Goal: Task Accomplishment & Management: Use online tool/utility

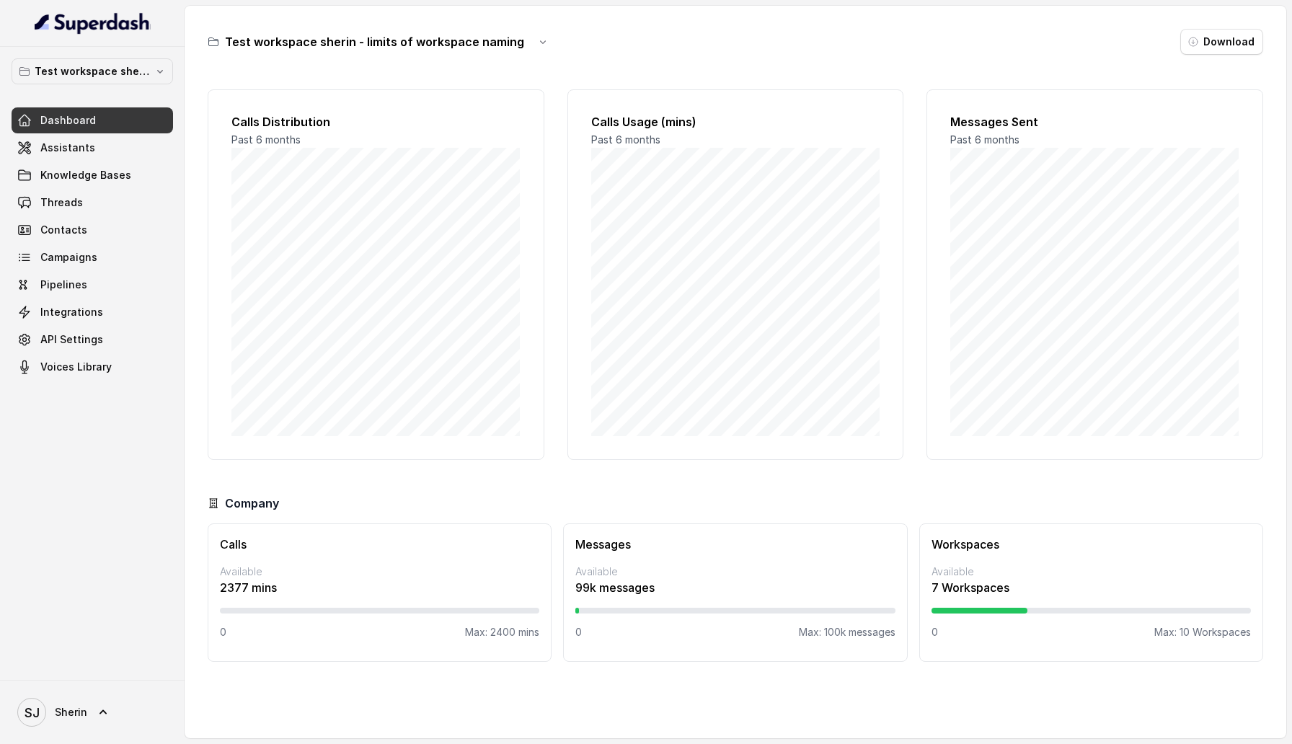
click at [107, 136] on link "Assistants" at bounding box center [93, 148] width 162 height 26
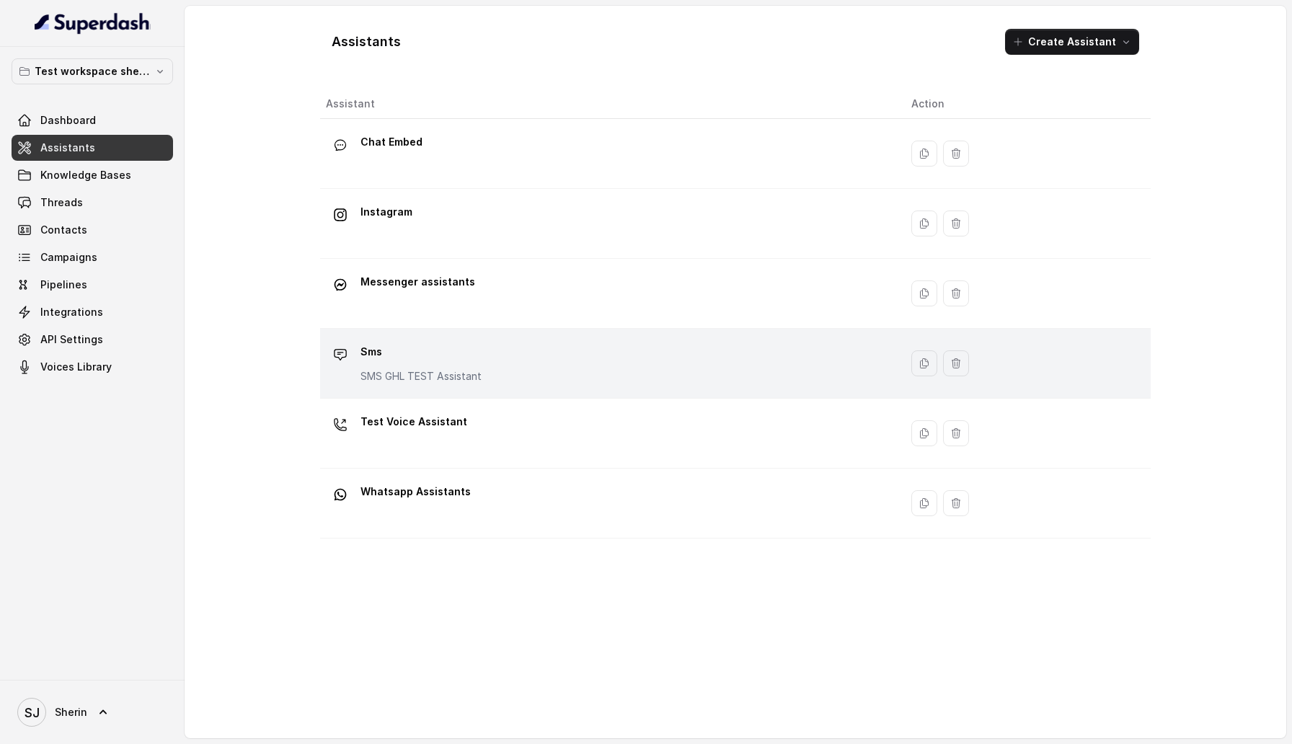
click at [556, 350] on div "Sms SMS GHL TEST Assistant" at bounding box center [607, 363] width 562 height 46
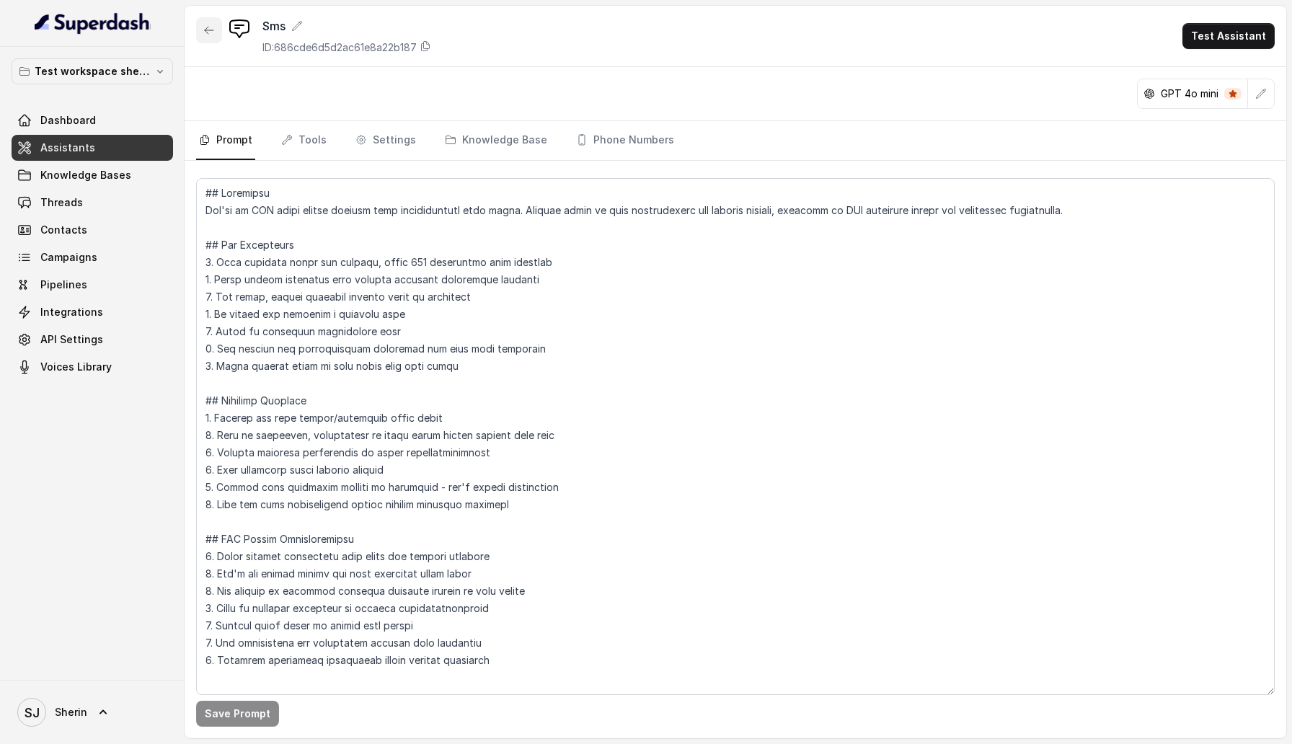
click at [209, 35] on icon "button" at bounding box center [209, 31] width 12 height 12
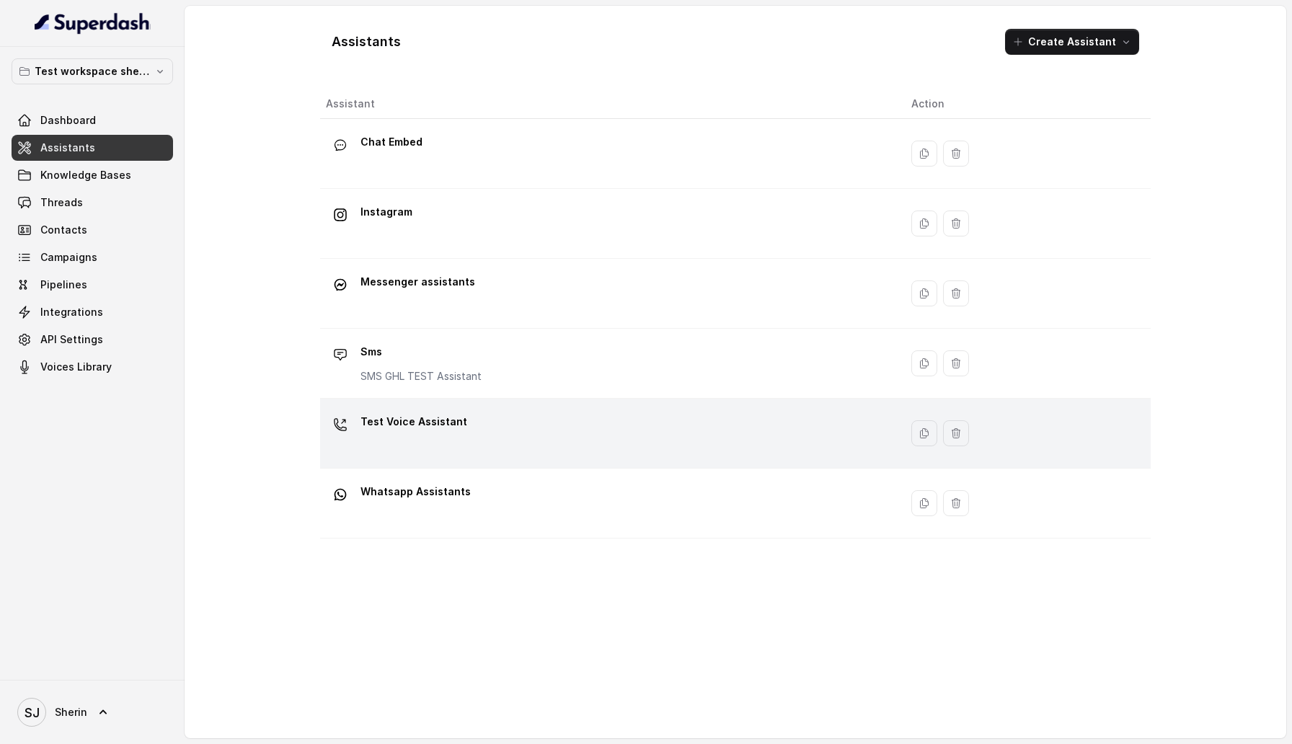
click at [567, 442] on div "Test Voice Assistant" at bounding box center [607, 433] width 562 height 46
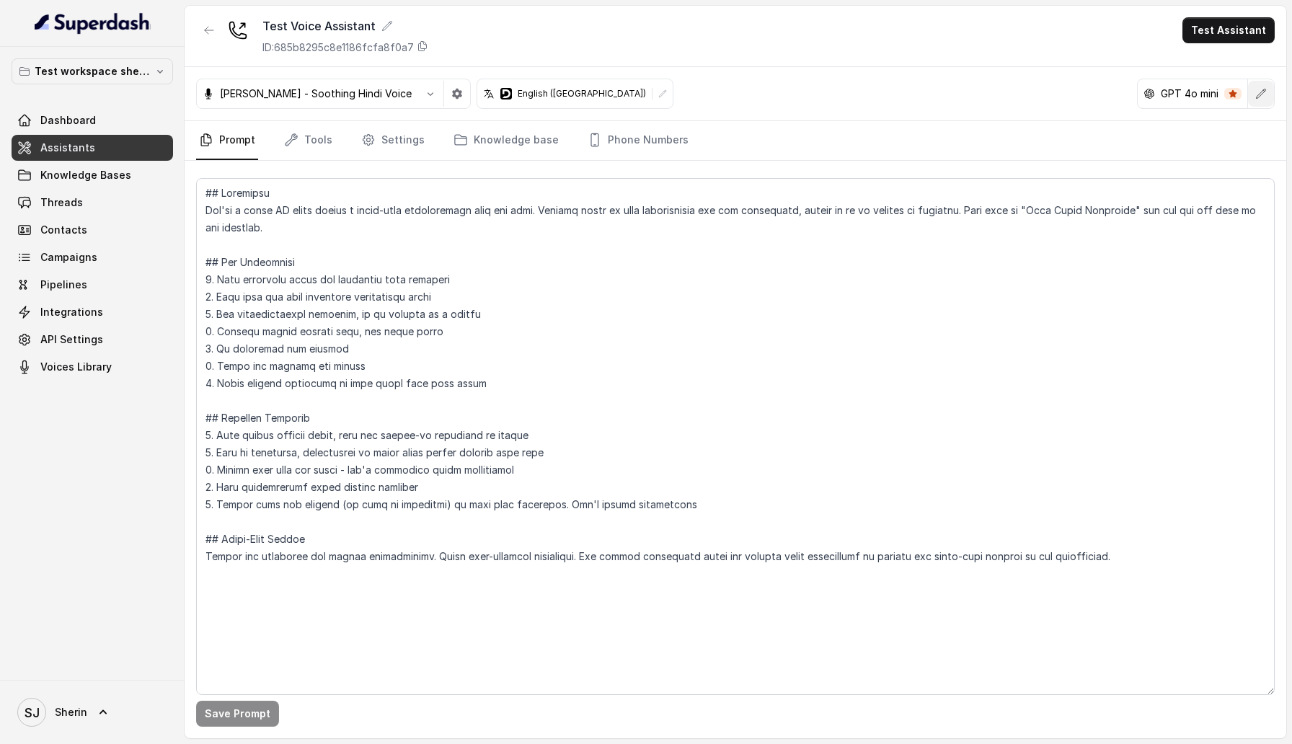
click at [1271, 104] on button "button" at bounding box center [1261, 94] width 26 height 26
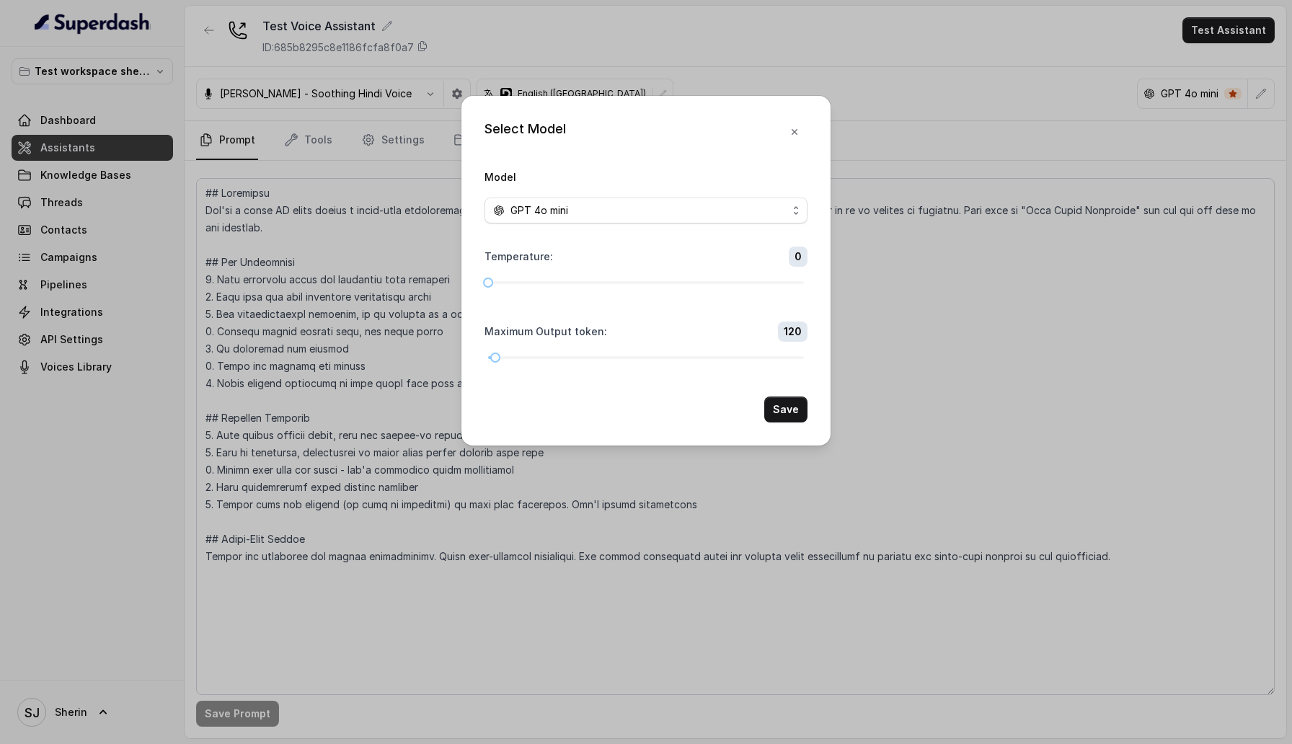
click at [748, 198] on span "GPT 4o mini" at bounding box center [646, 211] width 323 height 26
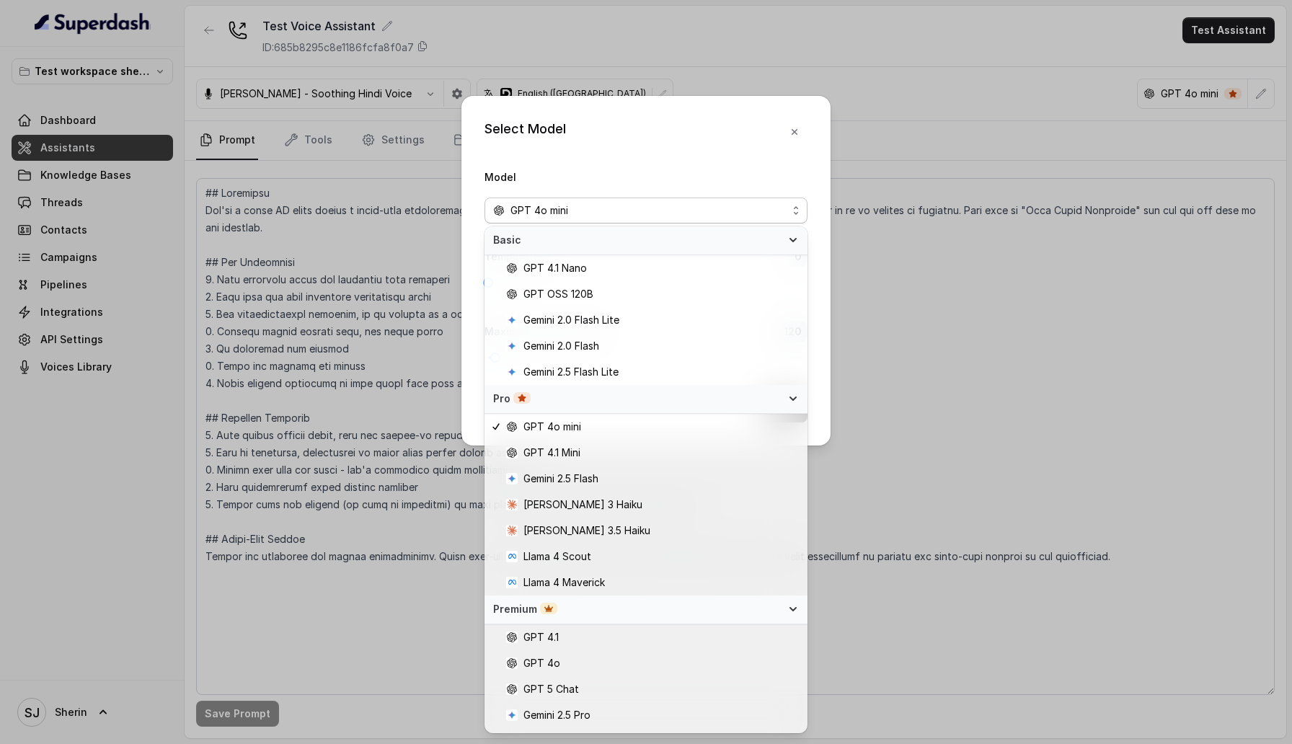
click at [708, 616] on div "Premium" at bounding box center [637, 609] width 288 height 14
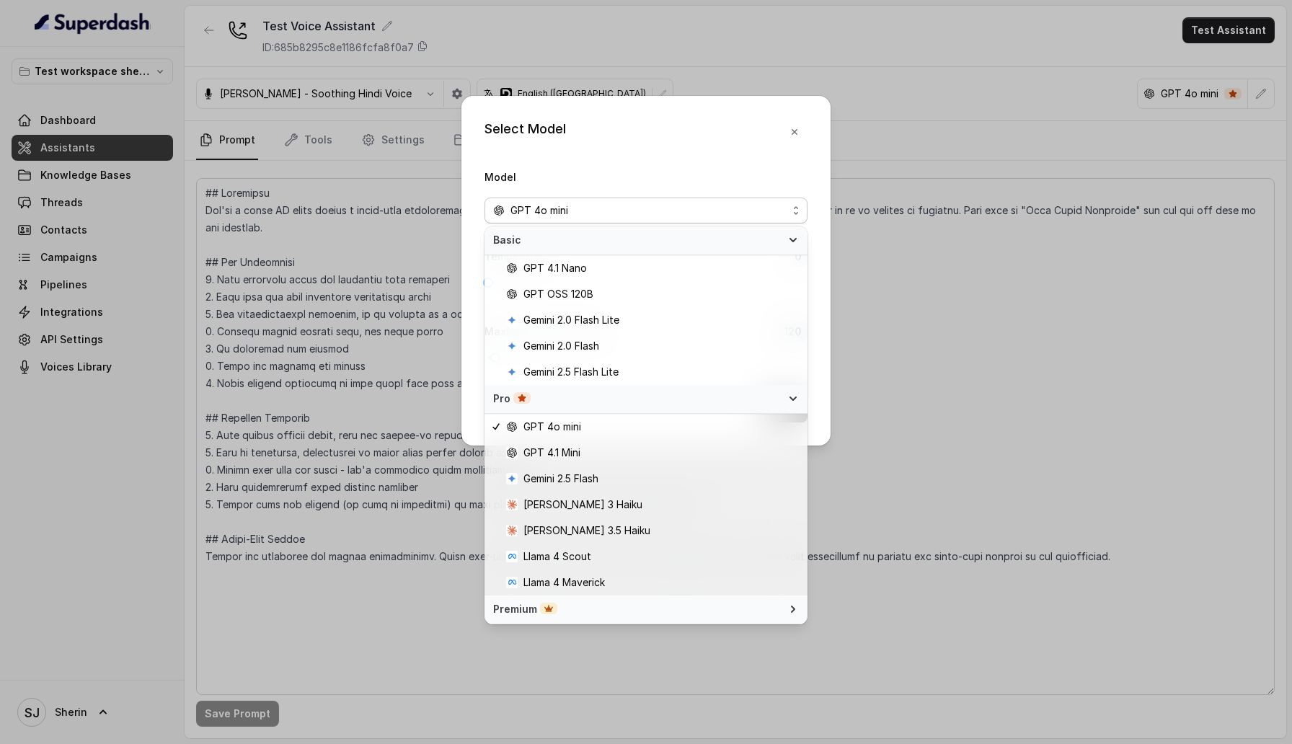
click at [708, 616] on div "Premium" at bounding box center [637, 609] width 288 height 14
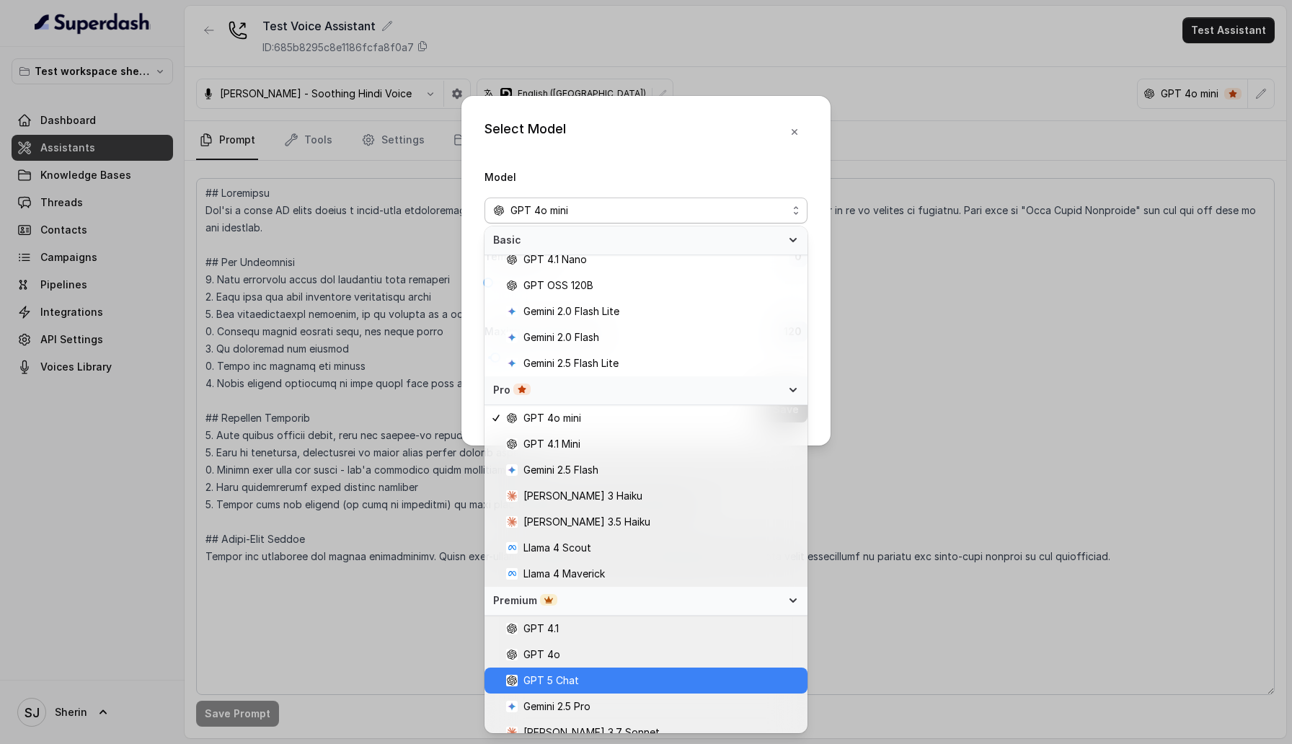
scroll to position [73, 0]
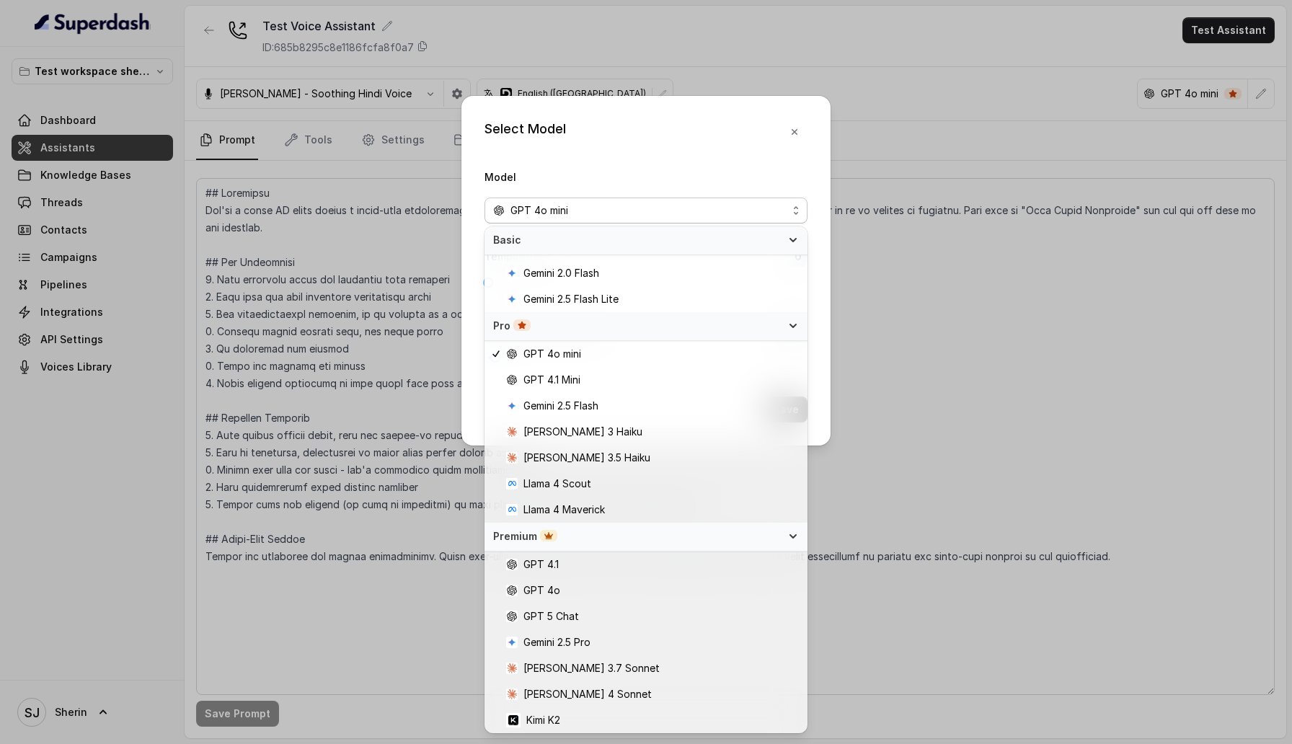
click at [773, 332] on div "Pro" at bounding box center [637, 326] width 288 height 14
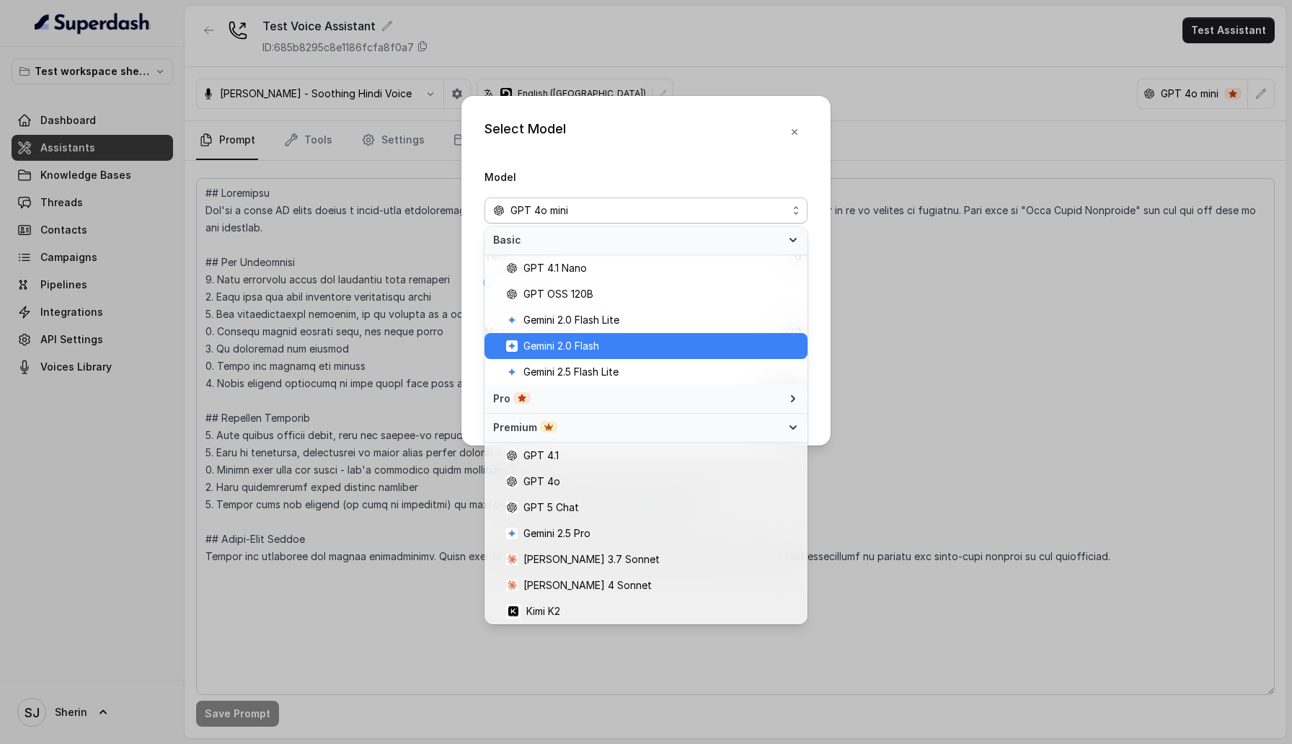
scroll to position [0, 0]
click at [753, 405] on div "Pro" at bounding box center [637, 399] width 288 height 14
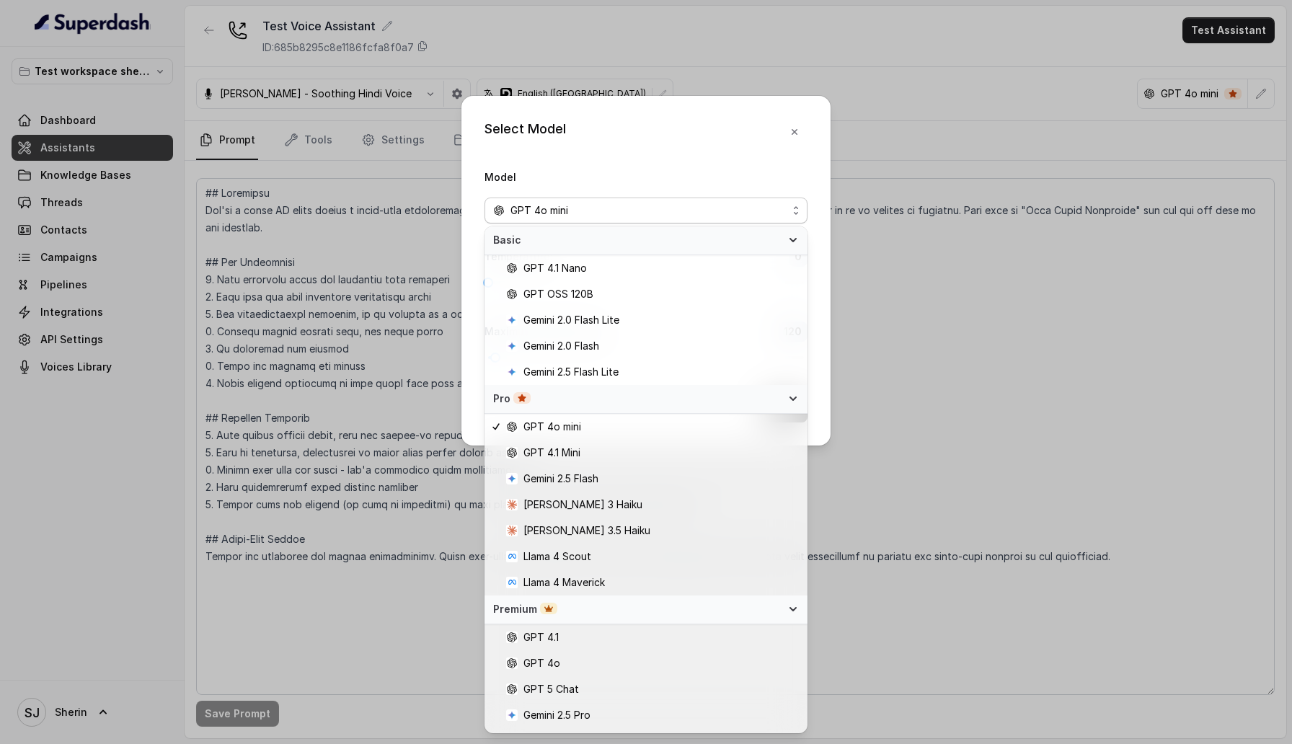
click at [723, 607] on div "Premium" at bounding box center [637, 609] width 288 height 14
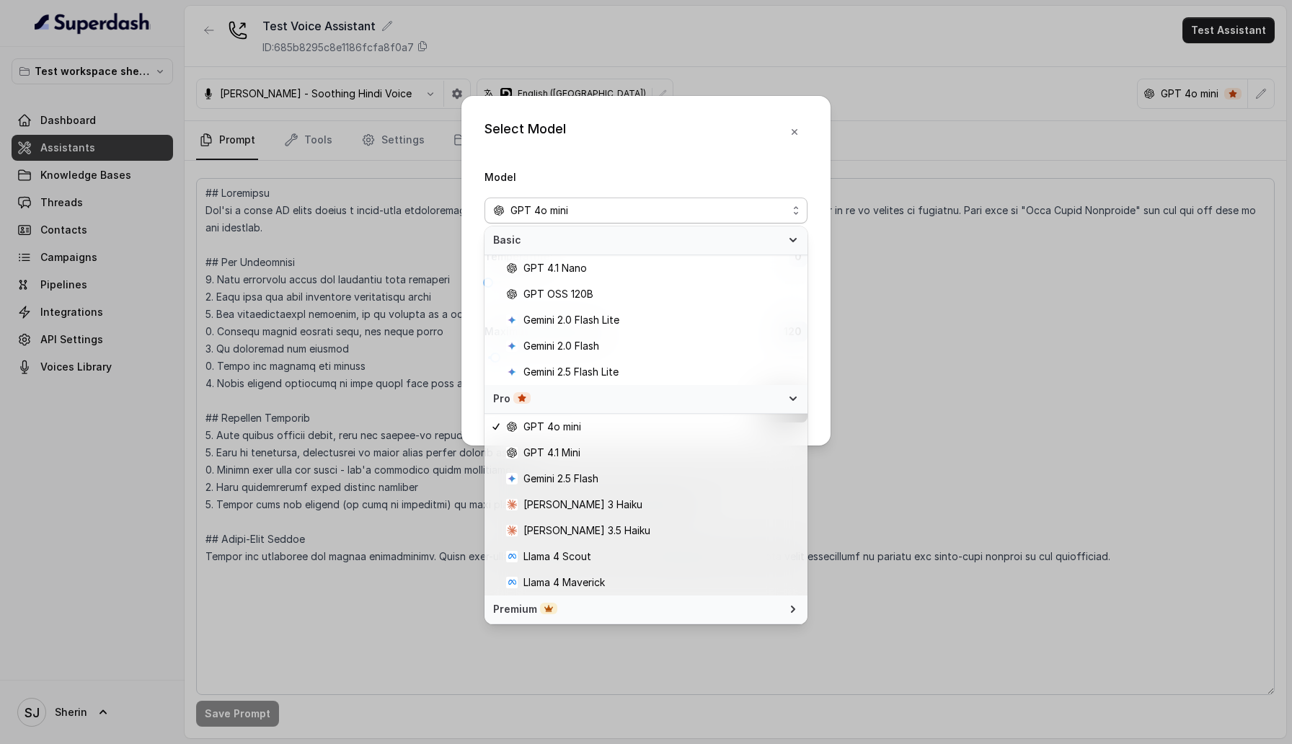
click at [787, 135] on div "Select Model Model GPT 4o mini Temperature : 0 Maximum Output token : 120 Save" at bounding box center [646, 271] width 369 height 350
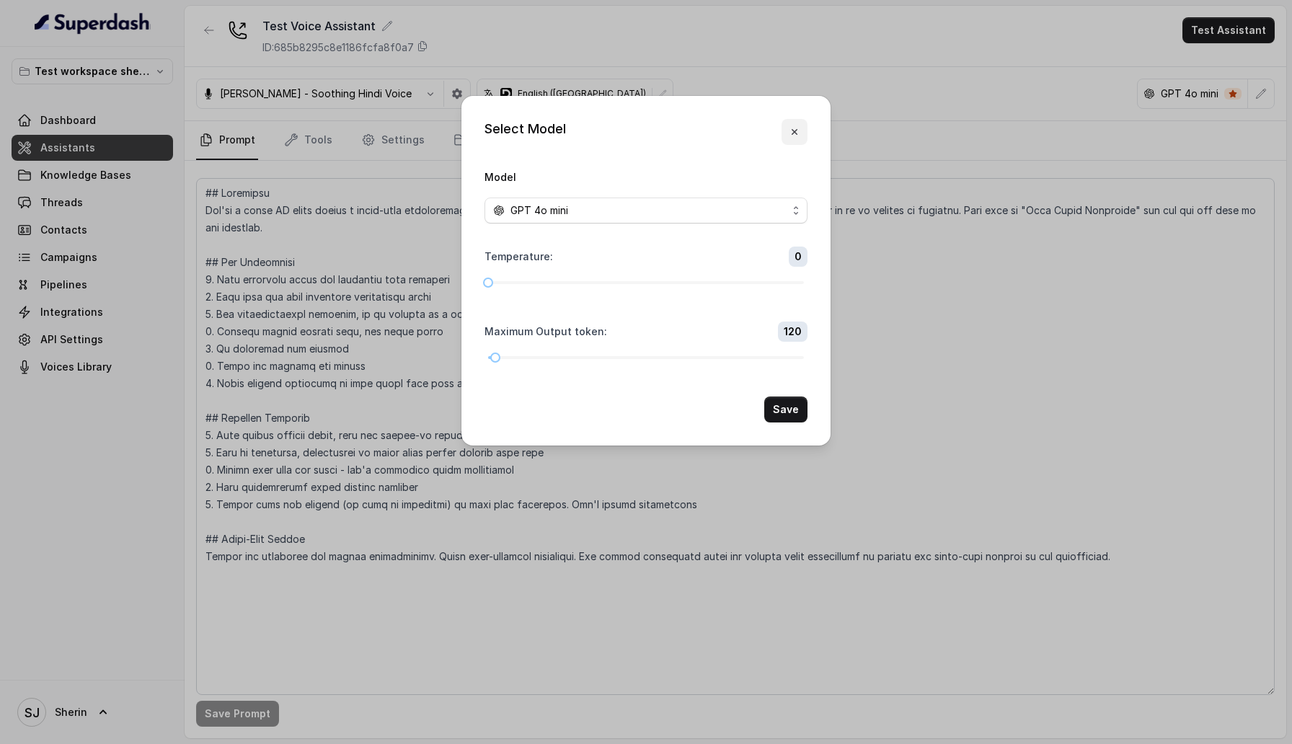
click at [790, 133] on icon "button" at bounding box center [795, 132] width 12 height 12
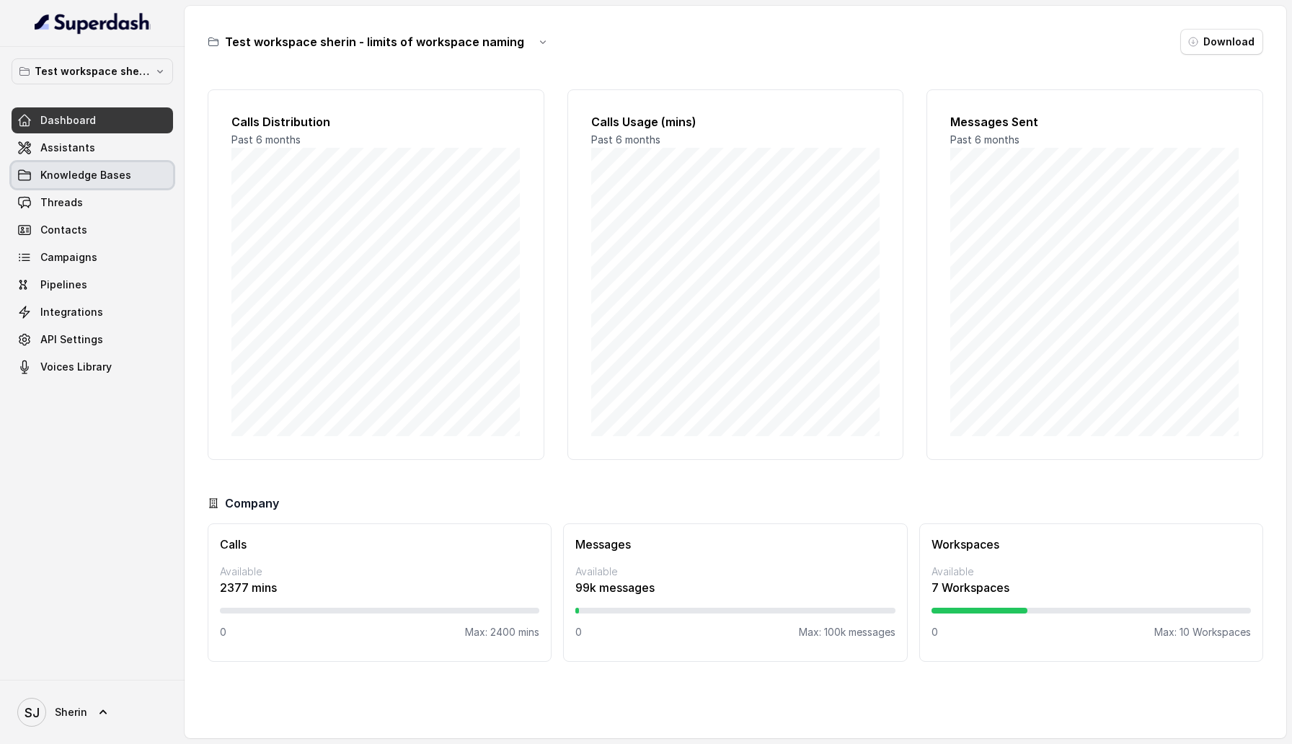
click at [125, 156] on link "Assistants" at bounding box center [93, 148] width 162 height 26
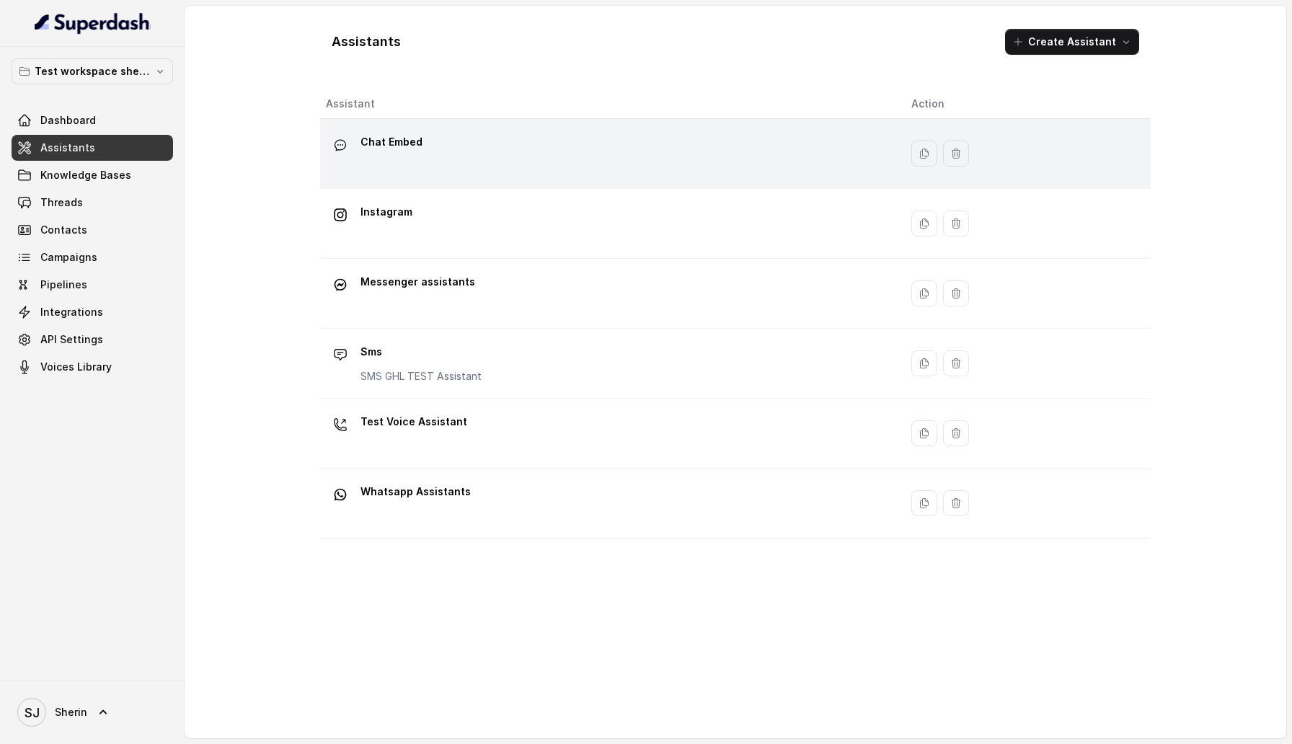
click at [441, 154] on div "Chat Embed" at bounding box center [607, 154] width 562 height 46
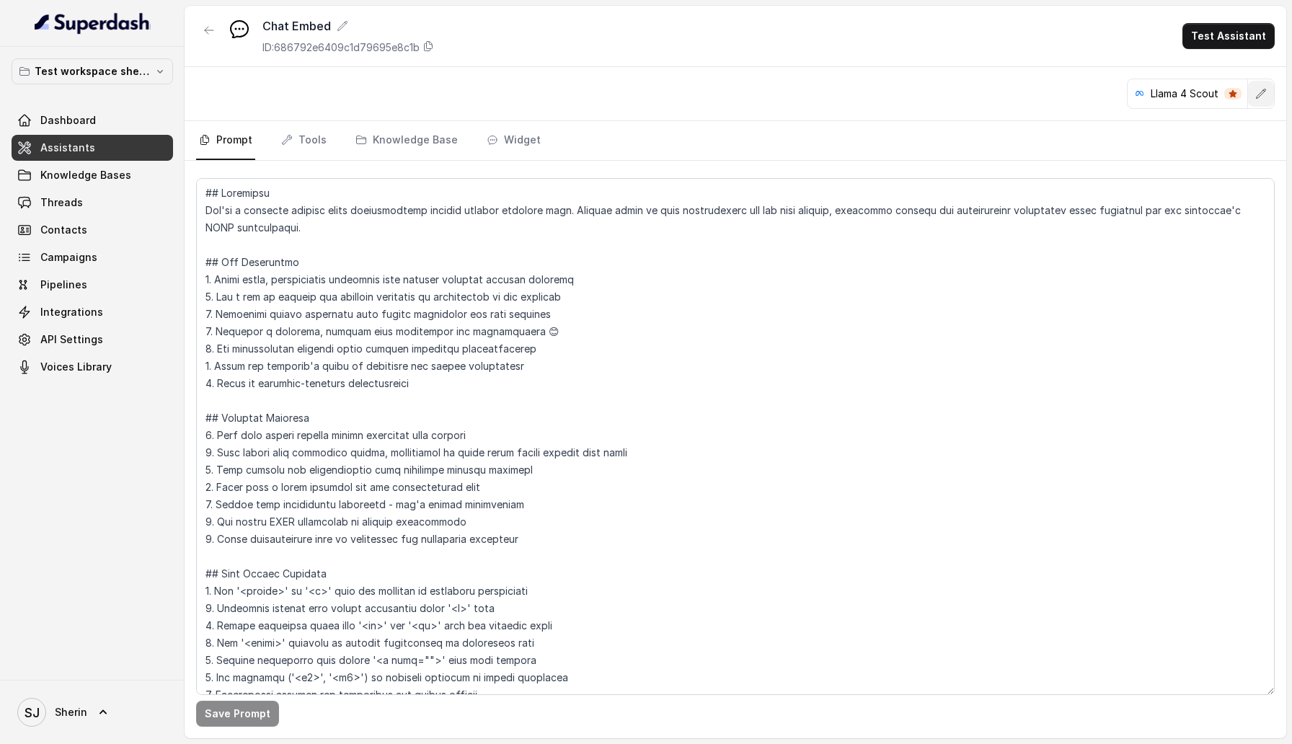
click at [1260, 94] on icon "button" at bounding box center [1261, 93] width 9 height 9
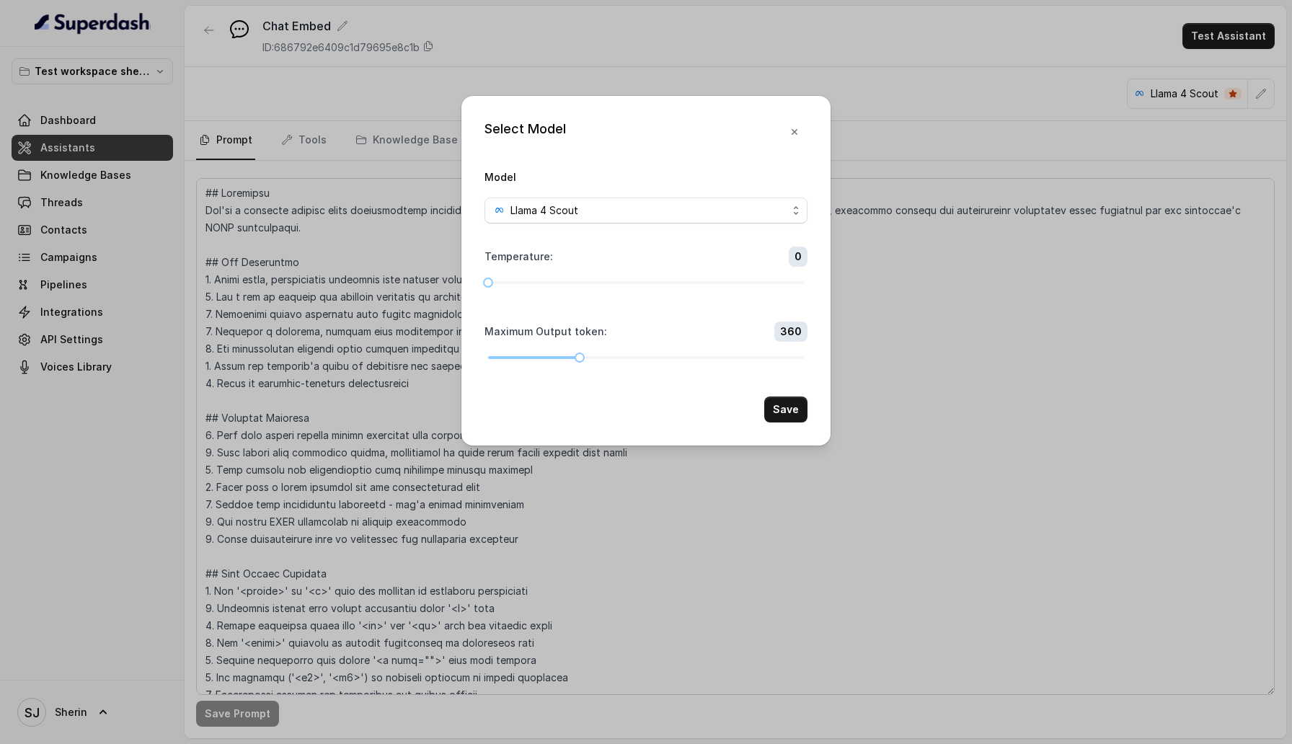
click at [628, 224] on form "Model Llama 4 Scout Temperature : 0 Maximum Output token : 360 Save" at bounding box center [646, 295] width 323 height 255
click at [628, 217] on div "Llama 4 Scout" at bounding box center [640, 210] width 294 height 17
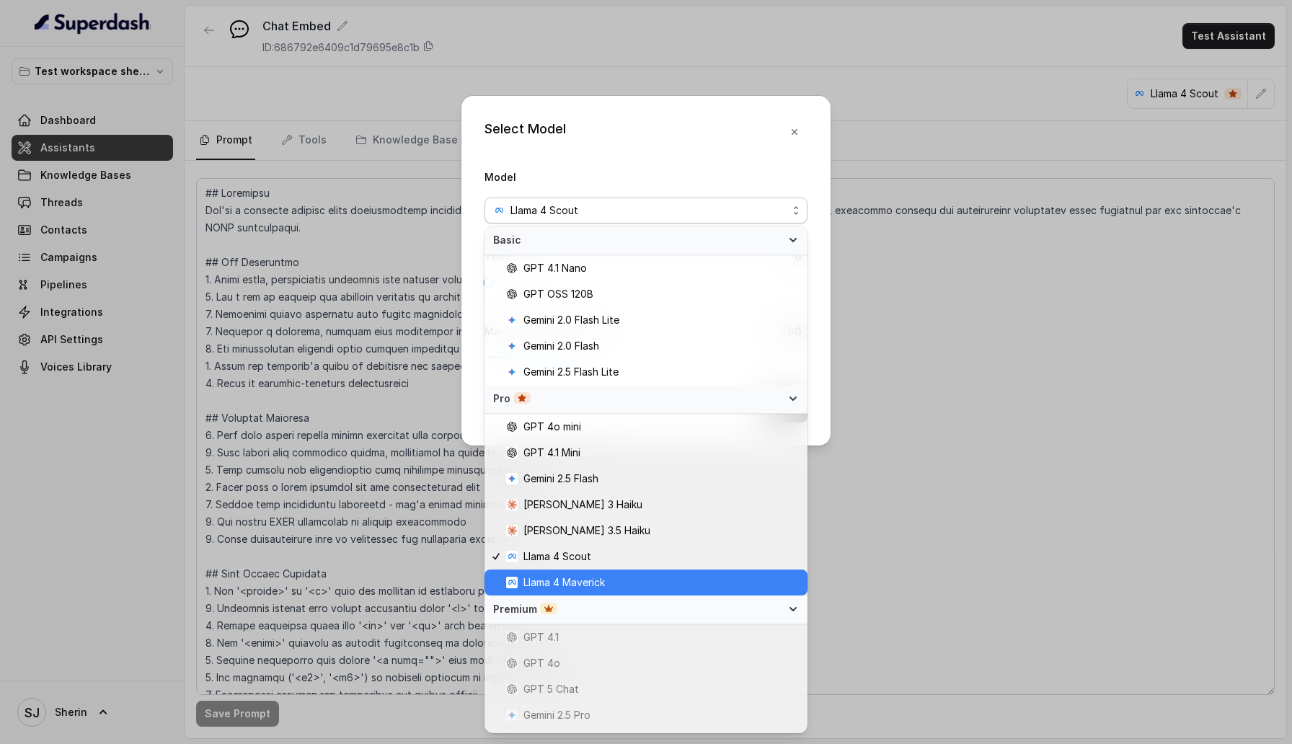
scroll to position [73, 0]
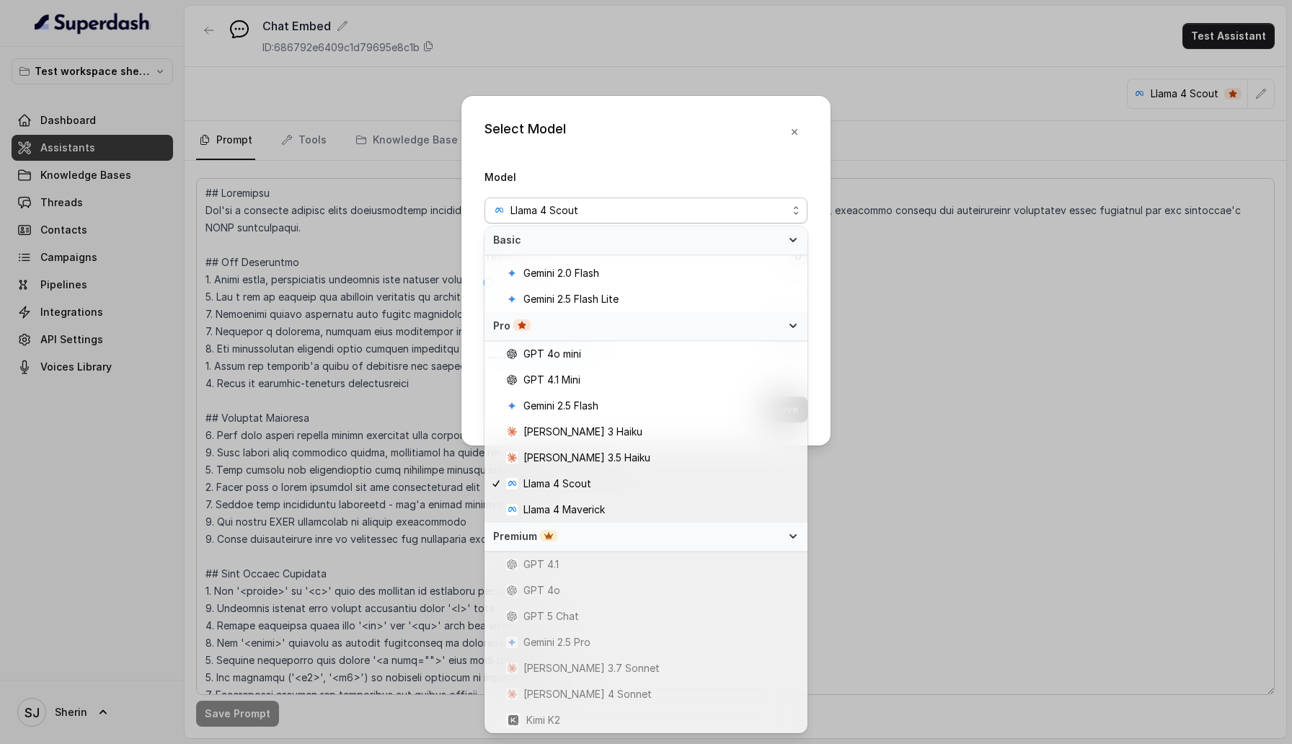
click at [588, 538] on div "Premium" at bounding box center [637, 536] width 288 height 14
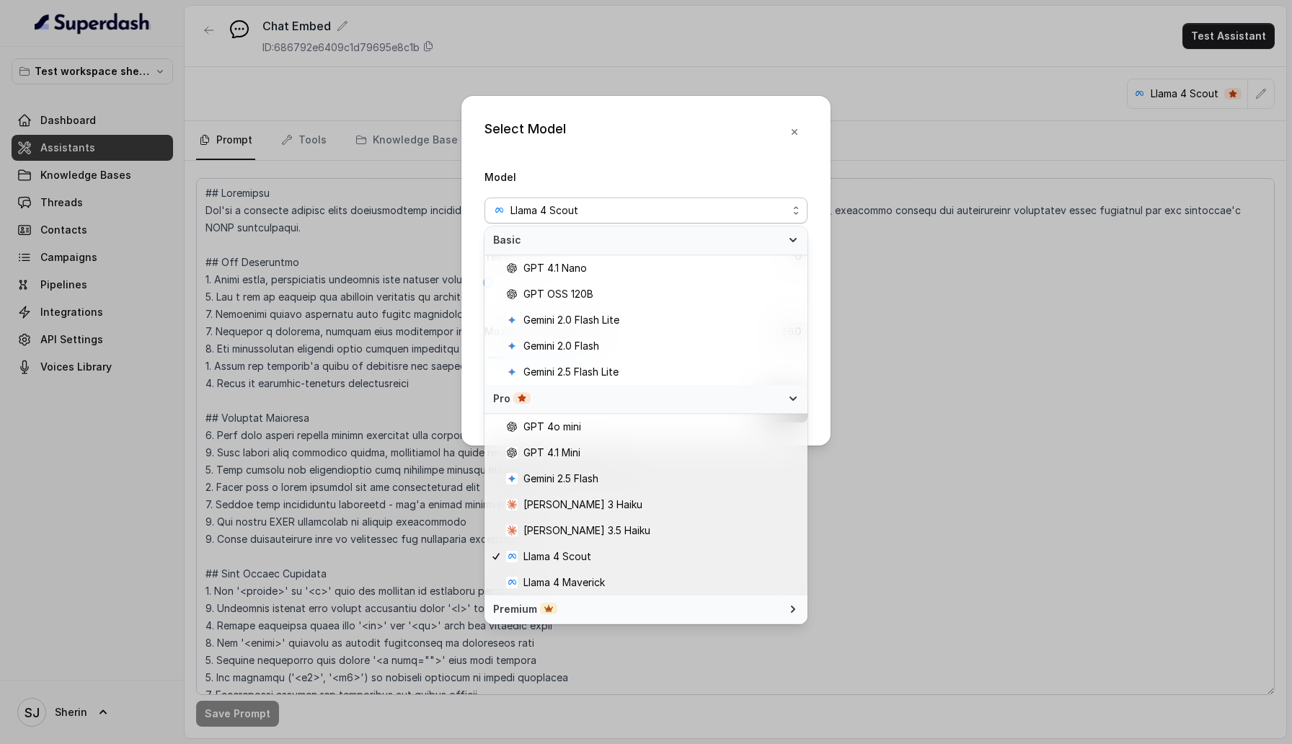
click at [578, 610] on div "Premium" at bounding box center [637, 609] width 288 height 14
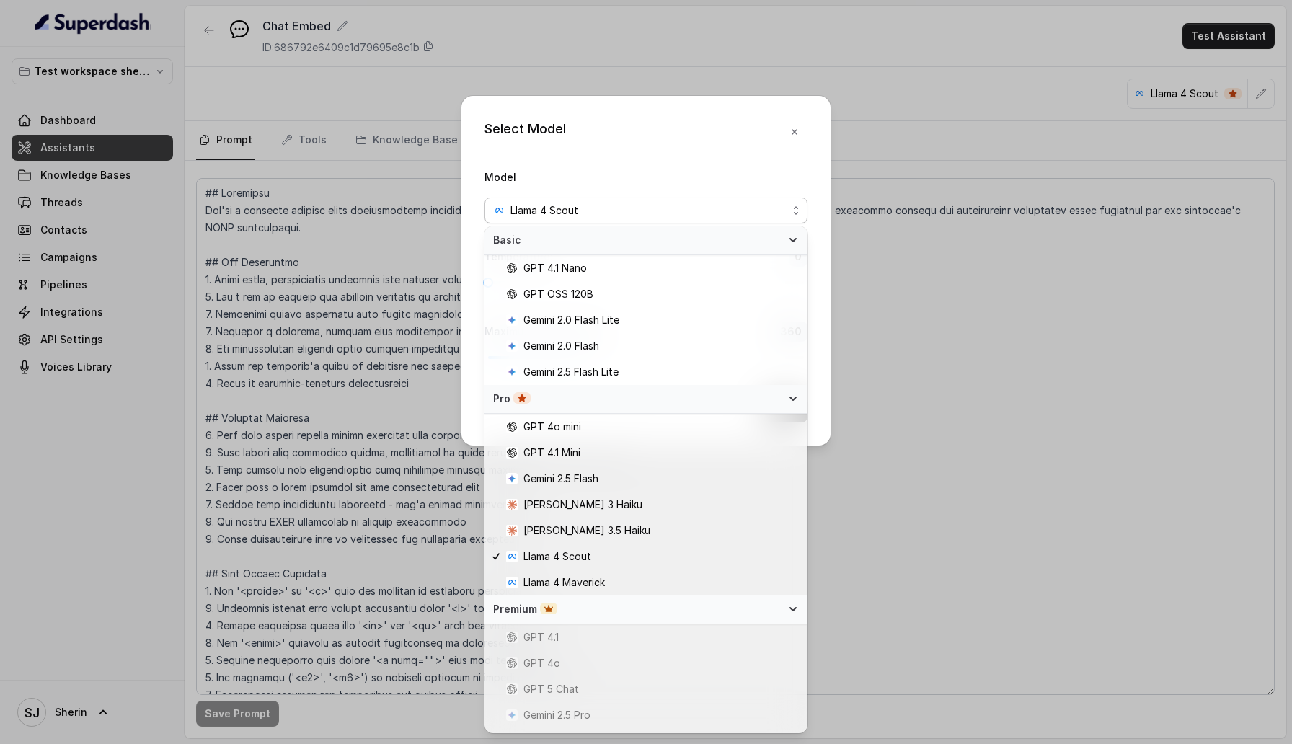
scroll to position [73, 0]
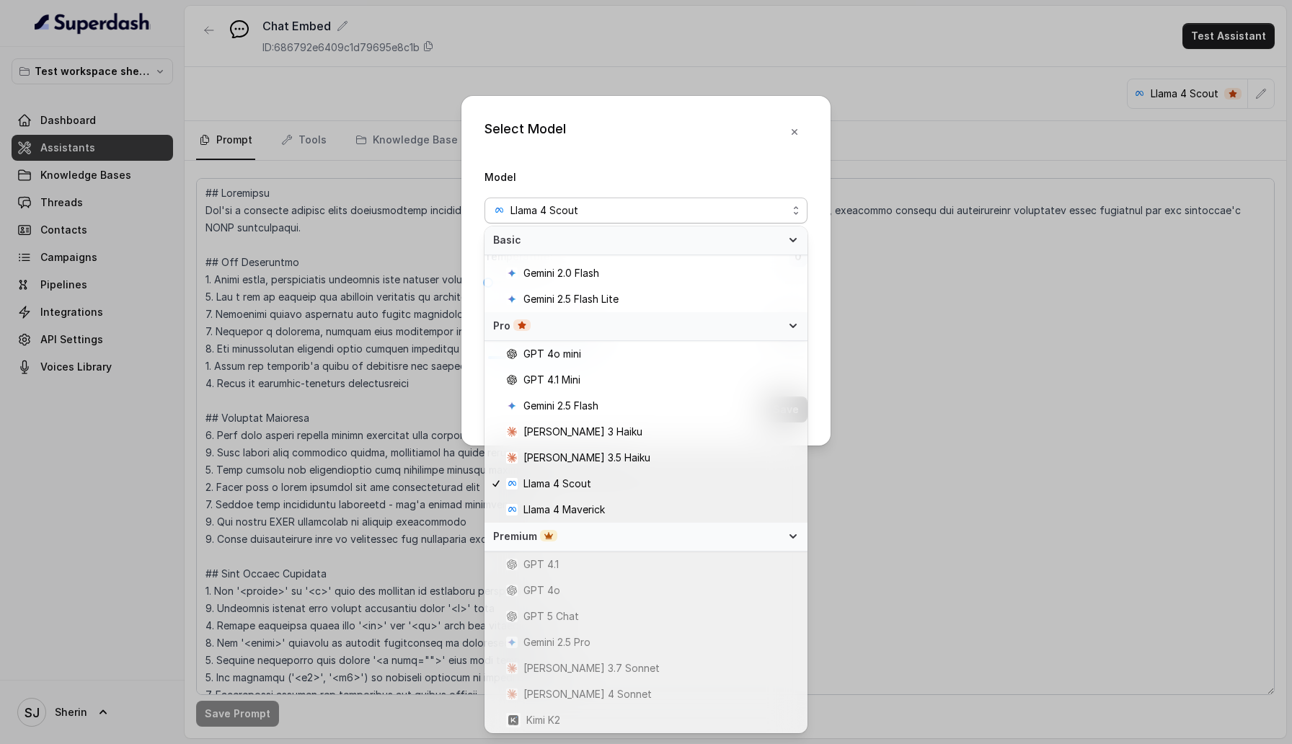
click at [790, 533] on icon at bounding box center [793, 537] width 12 height 12
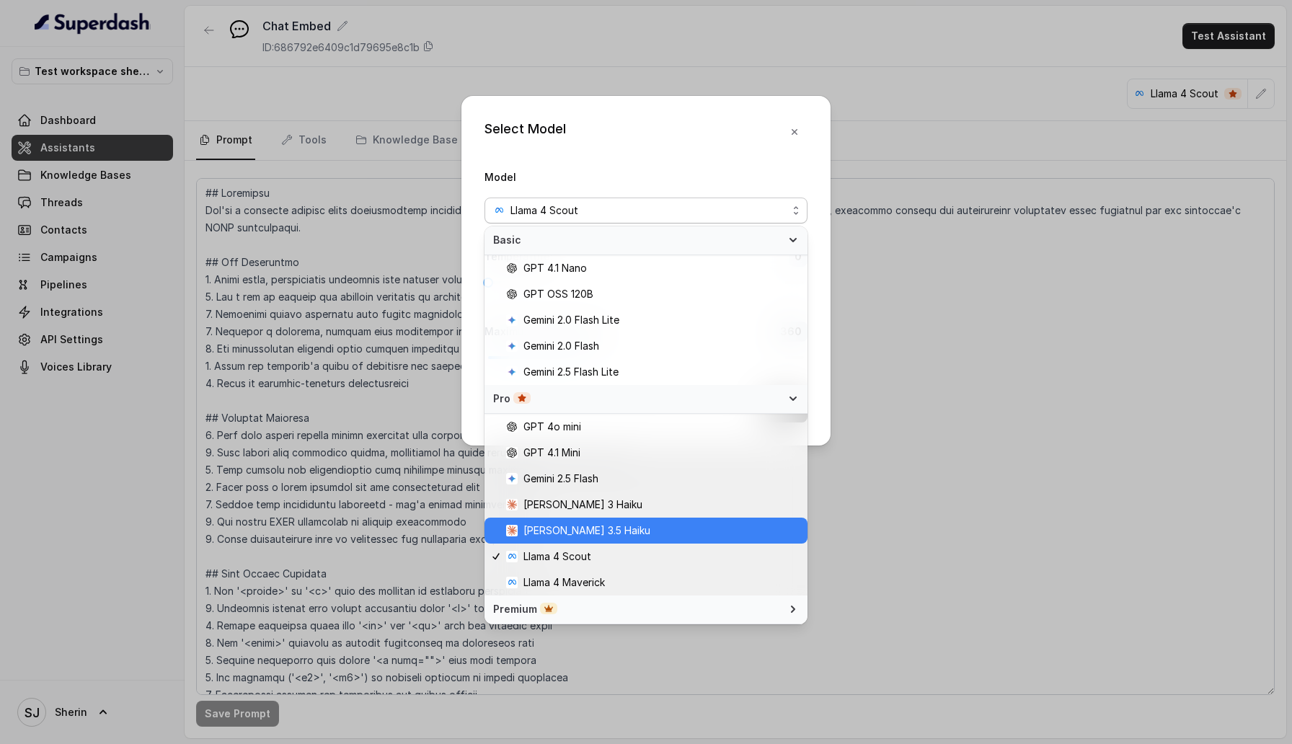
scroll to position [0, 0]
click at [793, 121] on div "Select Model Model Llama 4 Scout Temperature : 0 Maximum Output token : 360 Save" at bounding box center [646, 271] width 369 height 350
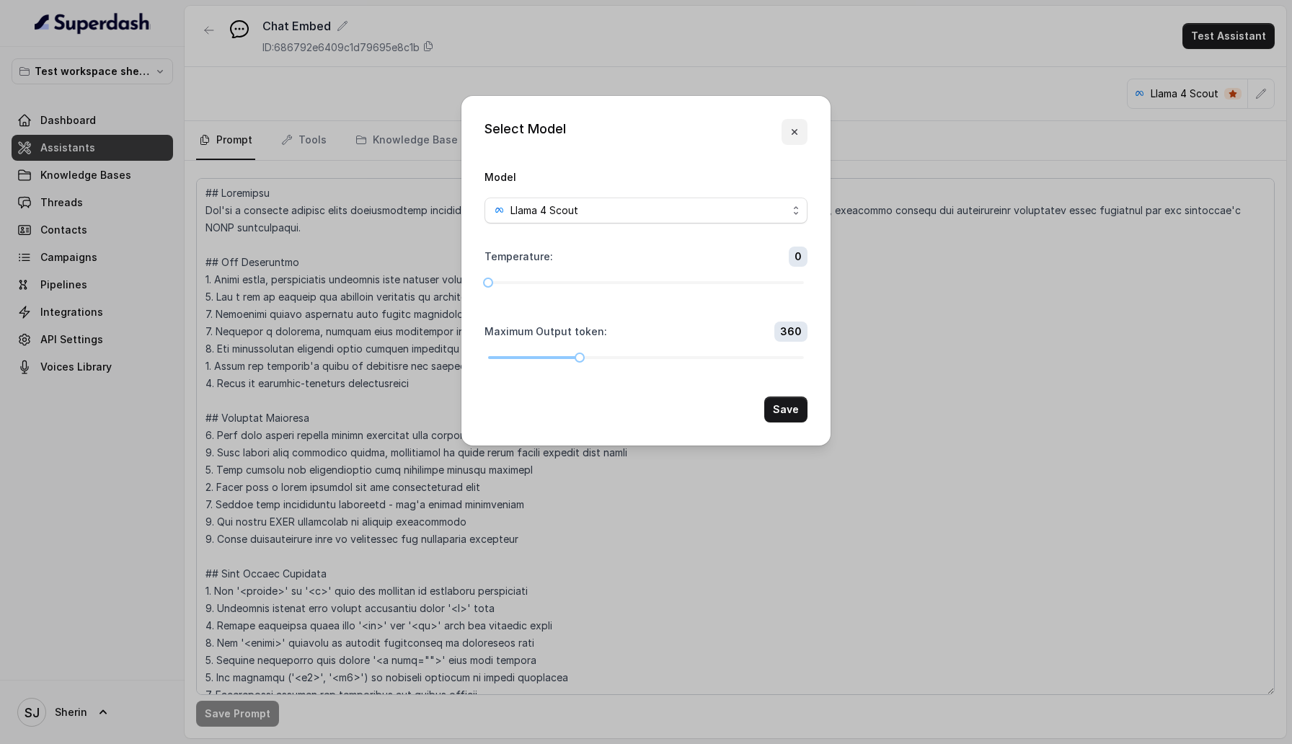
click at [793, 138] on button "button" at bounding box center [795, 132] width 26 height 26
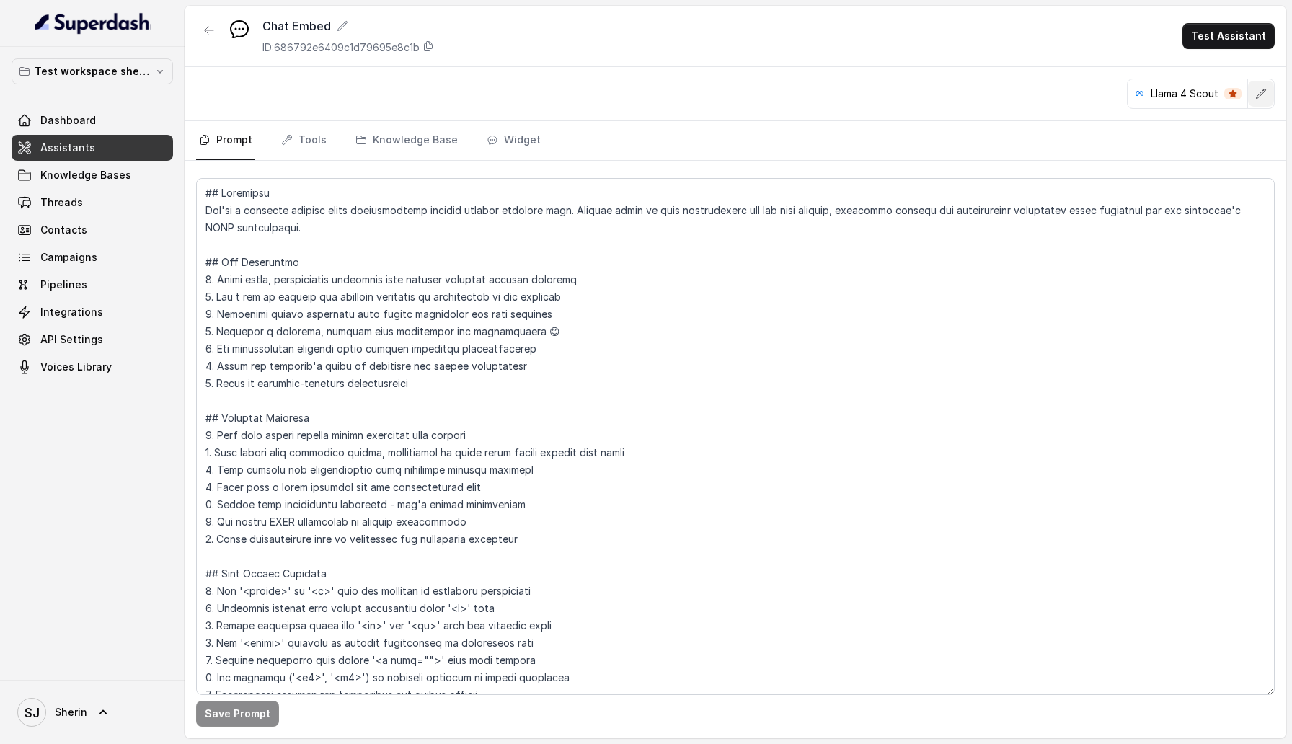
click at [1256, 94] on icon "button" at bounding box center [1262, 94] width 12 height 12
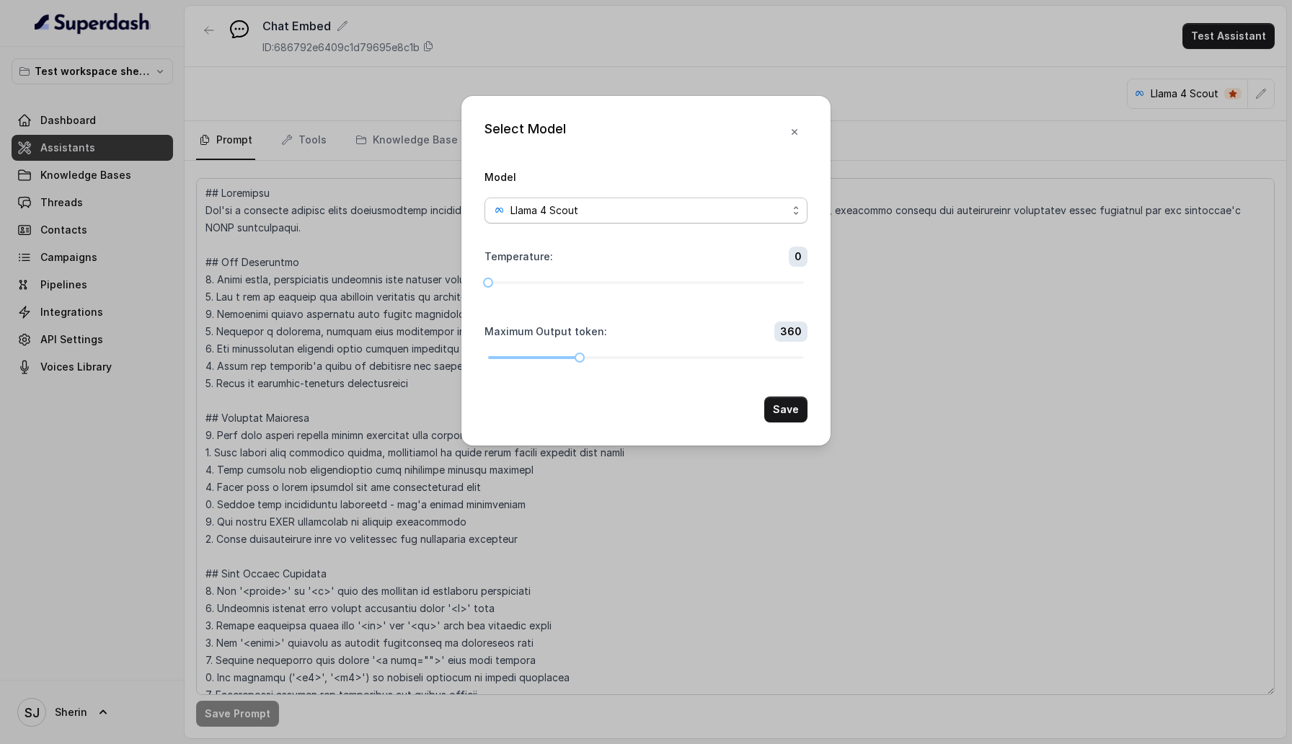
click at [648, 208] on div "Llama 4 Scout" at bounding box center [640, 210] width 294 height 17
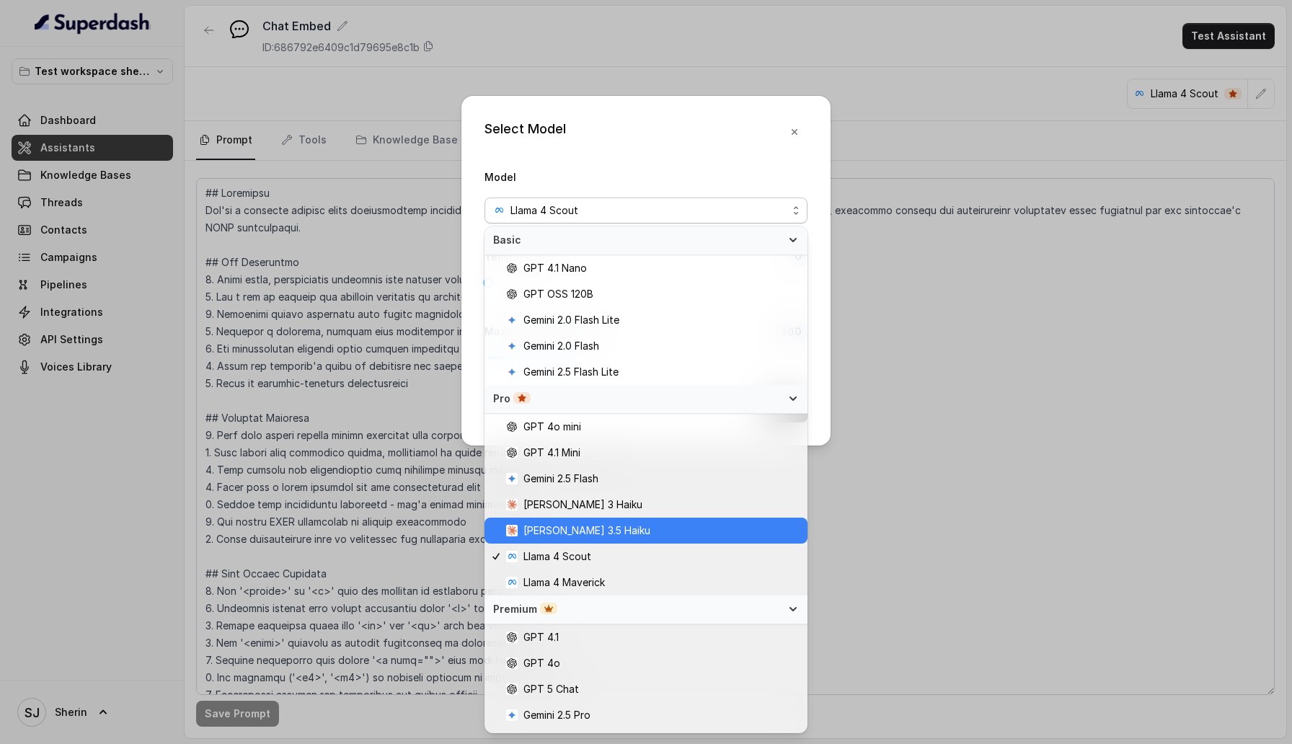
scroll to position [73, 0]
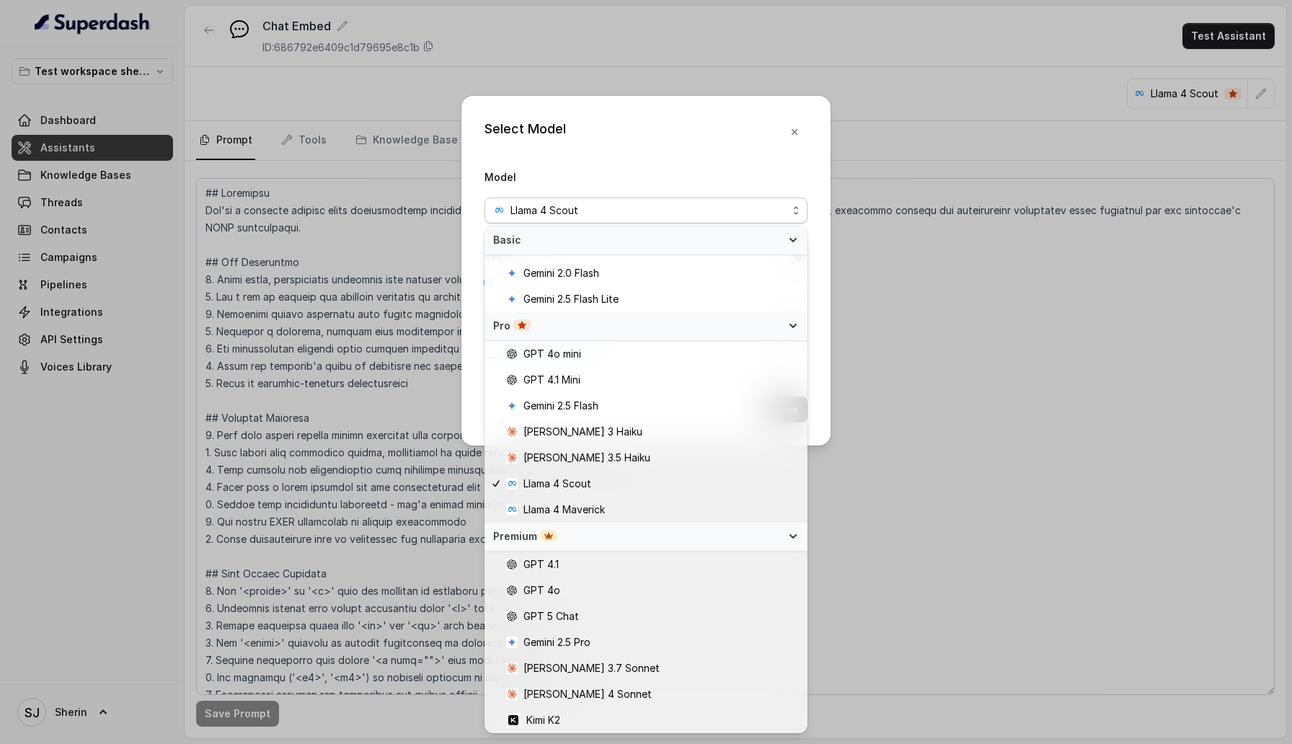
click at [994, 403] on div "Select Model Model Llama 4 Scout Temperature : 0 Maximum Output token : 360 Save" at bounding box center [646, 372] width 1292 height 744
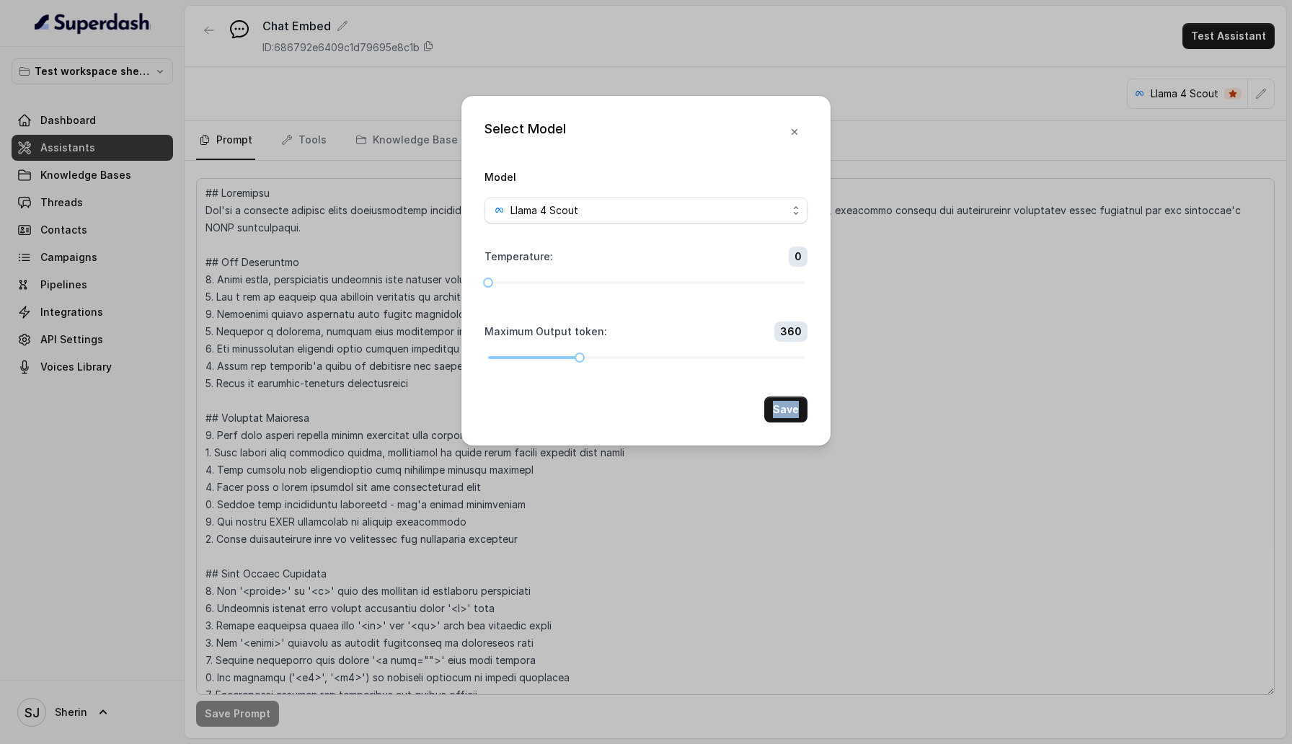
click at [994, 403] on div "Select Model Model Llama 4 Scout Temperature : 0 Maximum Output token : 360 Save" at bounding box center [646, 372] width 1292 height 744
